Goal: Task Accomplishment & Management: Manage account settings

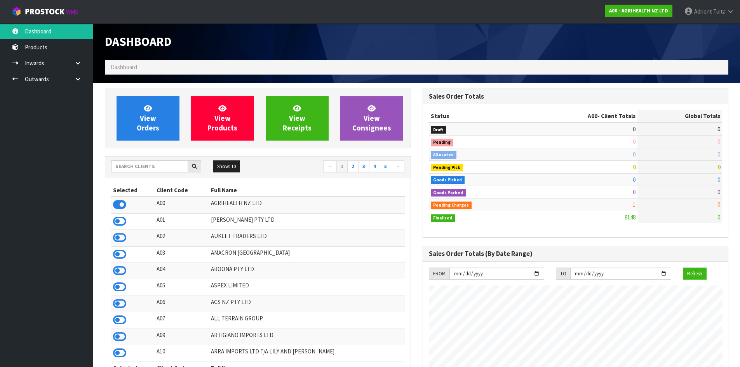
scroll to position [589, 318]
drag, startPoint x: 120, startPoint y: 168, endPoint x: 161, endPoint y: 165, distance: 41.3
click at [120, 167] on input "text" at bounding box center [149, 167] width 77 height 12
type input "D00"
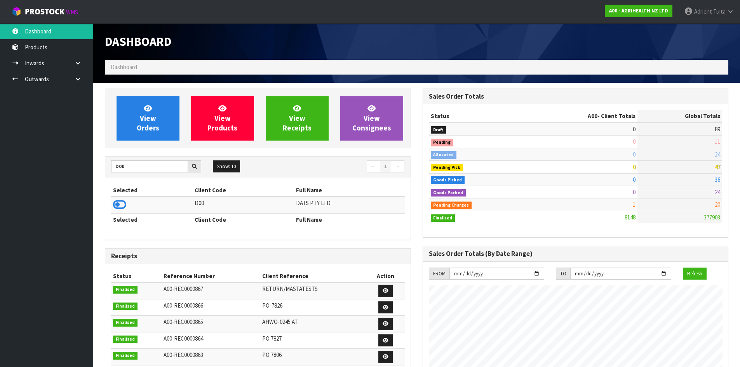
click at [121, 199] on td at bounding box center [152, 205] width 82 height 17
click at [121, 206] on icon at bounding box center [119, 205] width 13 height 12
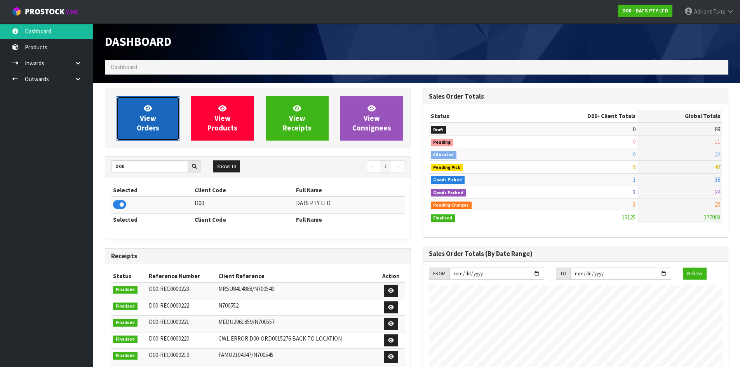
click at [166, 126] on link "View Orders" at bounding box center [148, 118] width 63 height 44
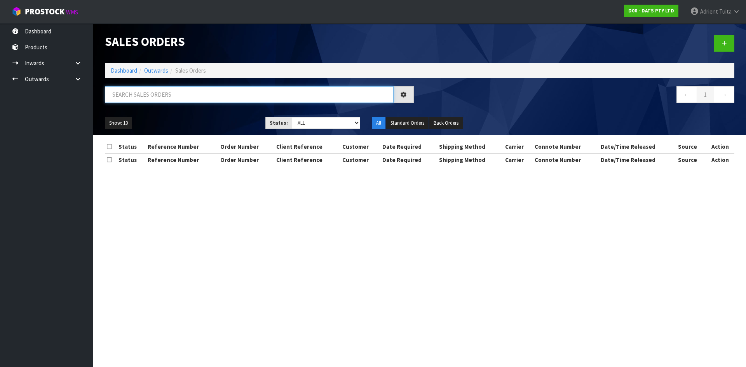
click at [174, 102] on input "text" at bounding box center [249, 94] width 289 height 17
type input "8876"
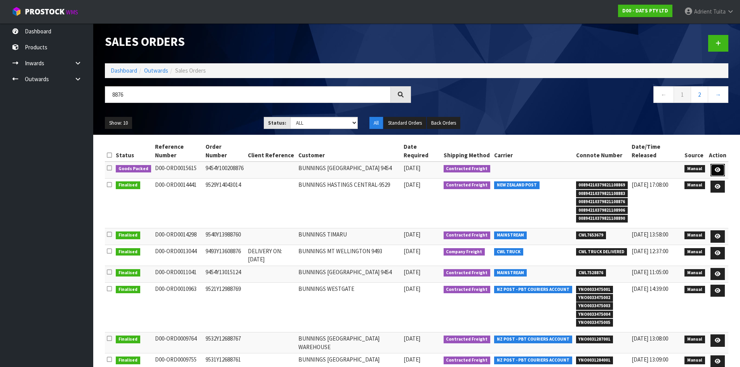
click at [721, 170] on icon at bounding box center [718, 170] width 6 height 5
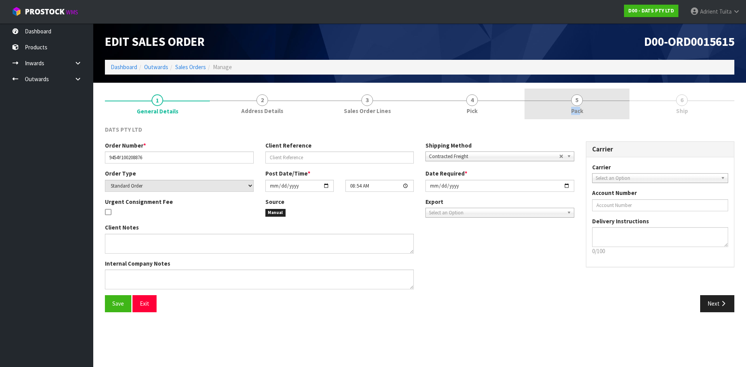
click at [581, 107] on span "Pack" at bounding box center [577, 111] width 12 height 8
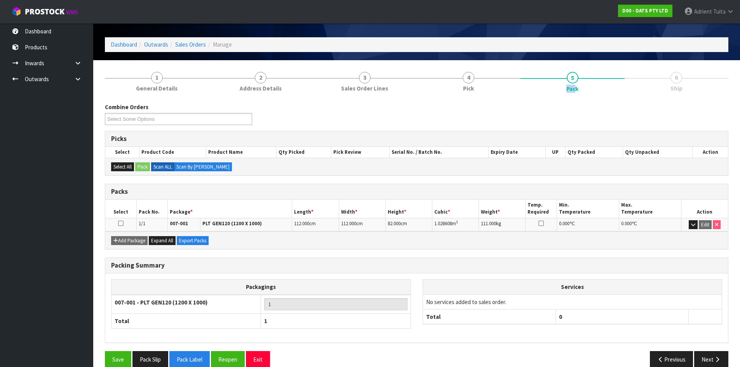
scroll to position [35, 0]
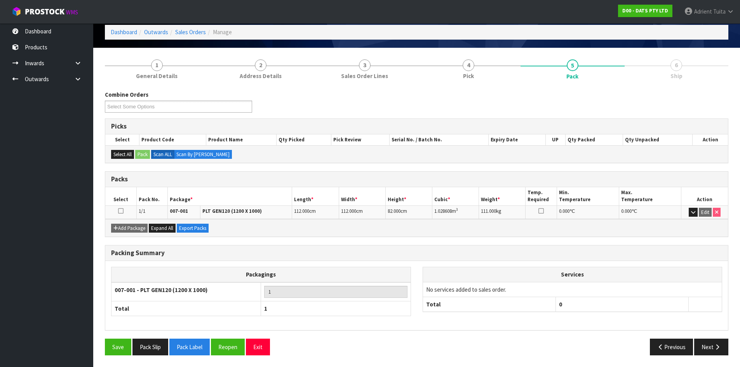
click at [214, 358] on div "Save Pack Slip Pack Label Reopen Exit Previous Next" at bounding box center [416, 350] width 635 height 23
click at [218, 353] on button "Reopen" at bounding box center [228, 347] width 34 height 17
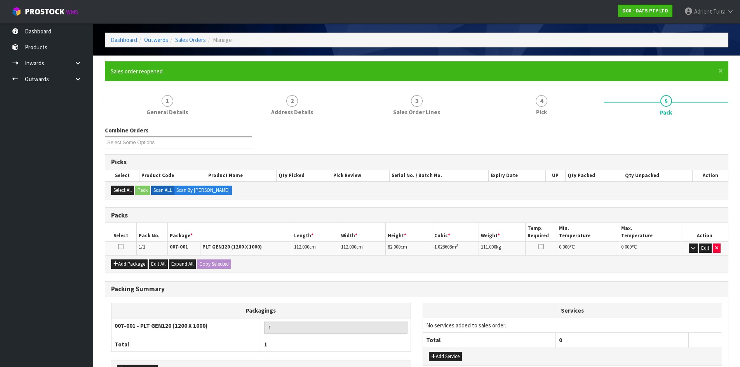
scroll to position [81, 0]
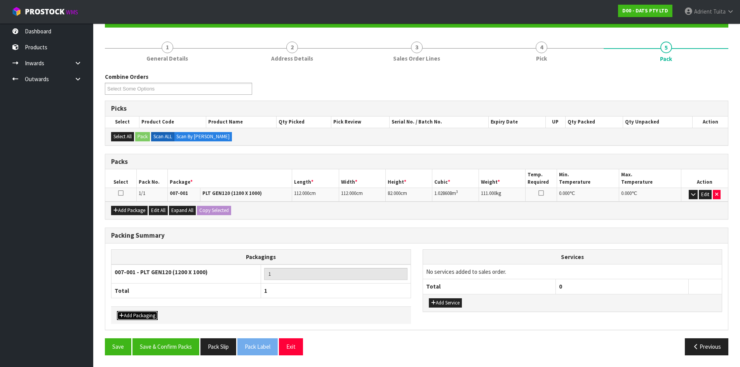
drag, startPoint x: 131, startPoint y: 315, endPoint x: 137, endPoint y: 302, distance: 14.3
click at [131, 314] on button "Add Packaging" at bounding box center [137, 315] width 41 height 9
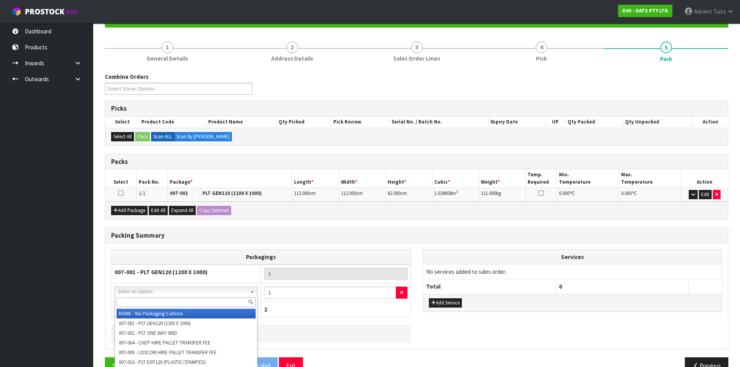
drag, startPoint x: 143, startPoint y: 293, endPoint x: 148, endPoint y: 304, distance: 12.0
click at [148, 304] on input "text" at bounding box center [186, 303] width 139 height 10
type input "OC"
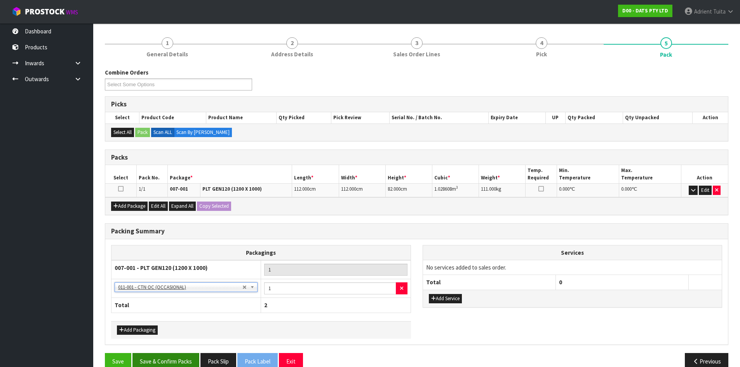
scroll to position [100, 0]
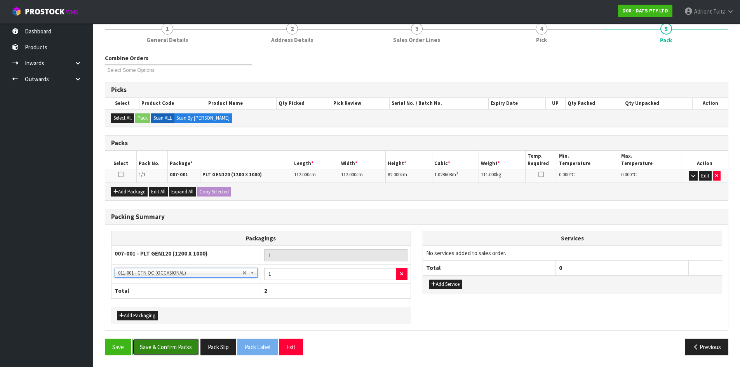
click at [182, 356] on button "Save & Confirm Packs" at bounding box center [166, 347] width 67 height 17
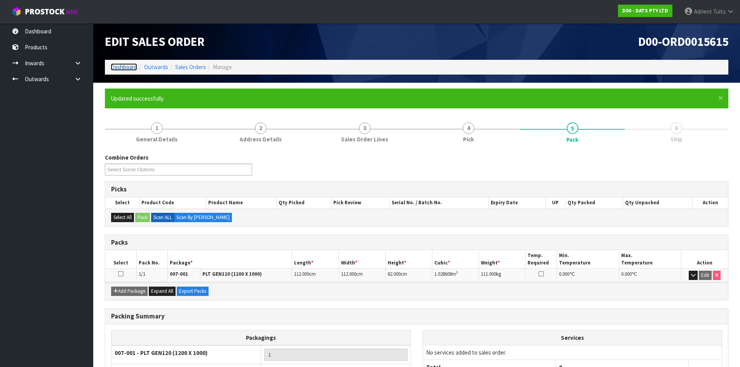
click at [122, 66] on link "Dashboard" at bounding box center [124, 66] width 26 height 7
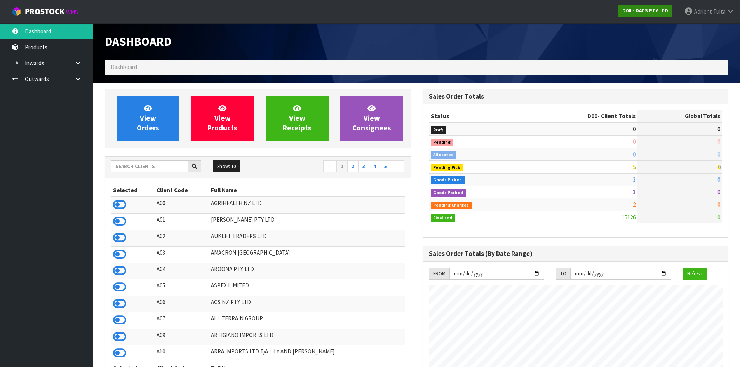
scroll to position [589, 318]
click at [718, 11] on span "Tuita" at bounding box center [720, 11] width 12 height 7
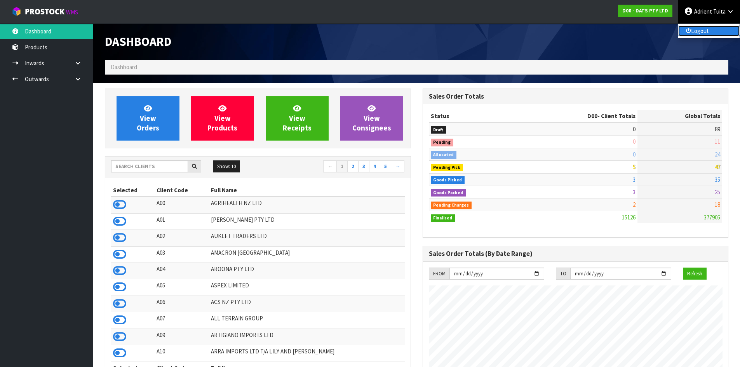
click at [712, 32] on link "Logout" at bounding box center [709, 31] width 61 height 10
